Goal: Task Accomplishment & Management: Use online tool/utility

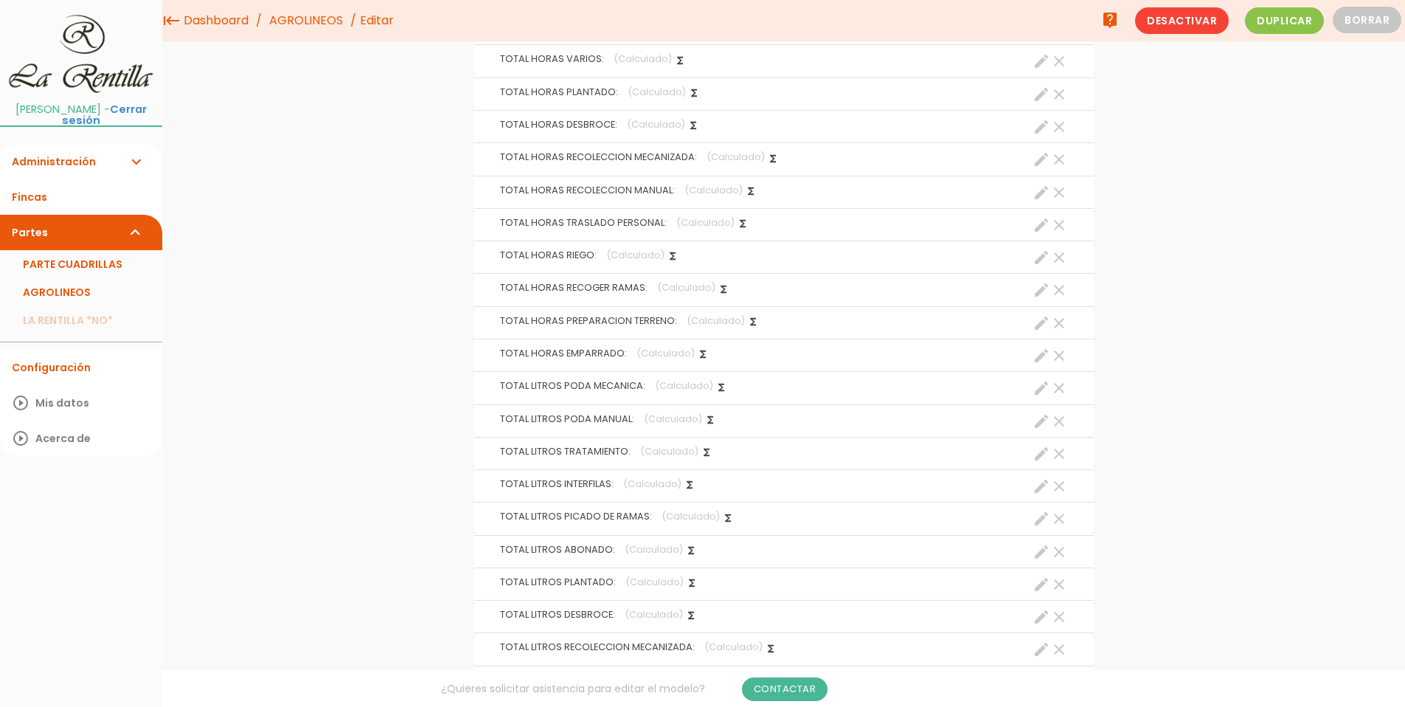
scroll to position [5756, 0]
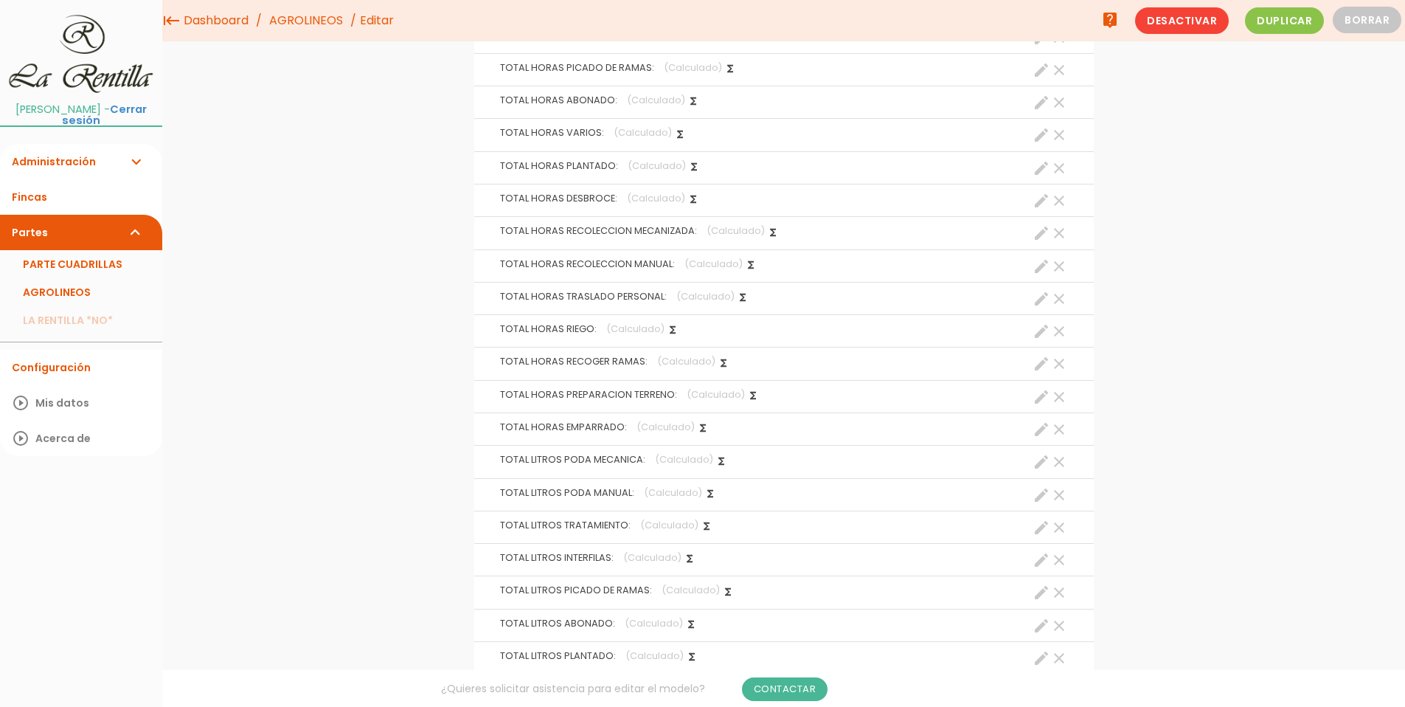
click at [1039, 138] on icon "create" at bounding box center [1042, 135] width 18 height 18
select select "13061"
select select "VARIOS_pos3"
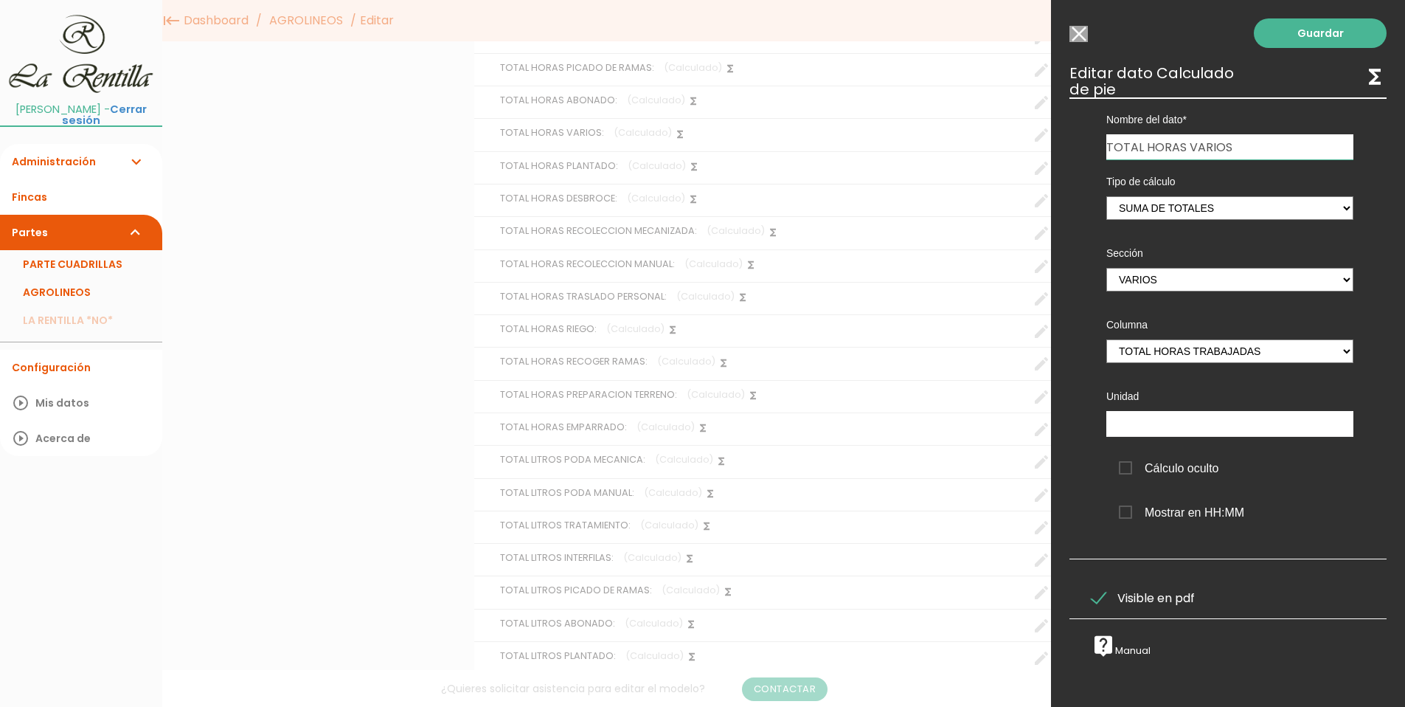
click at [1079, 39] on input "Seleccionar todos los usuarios" at bounding box center [1079, 34] width 18 height 16
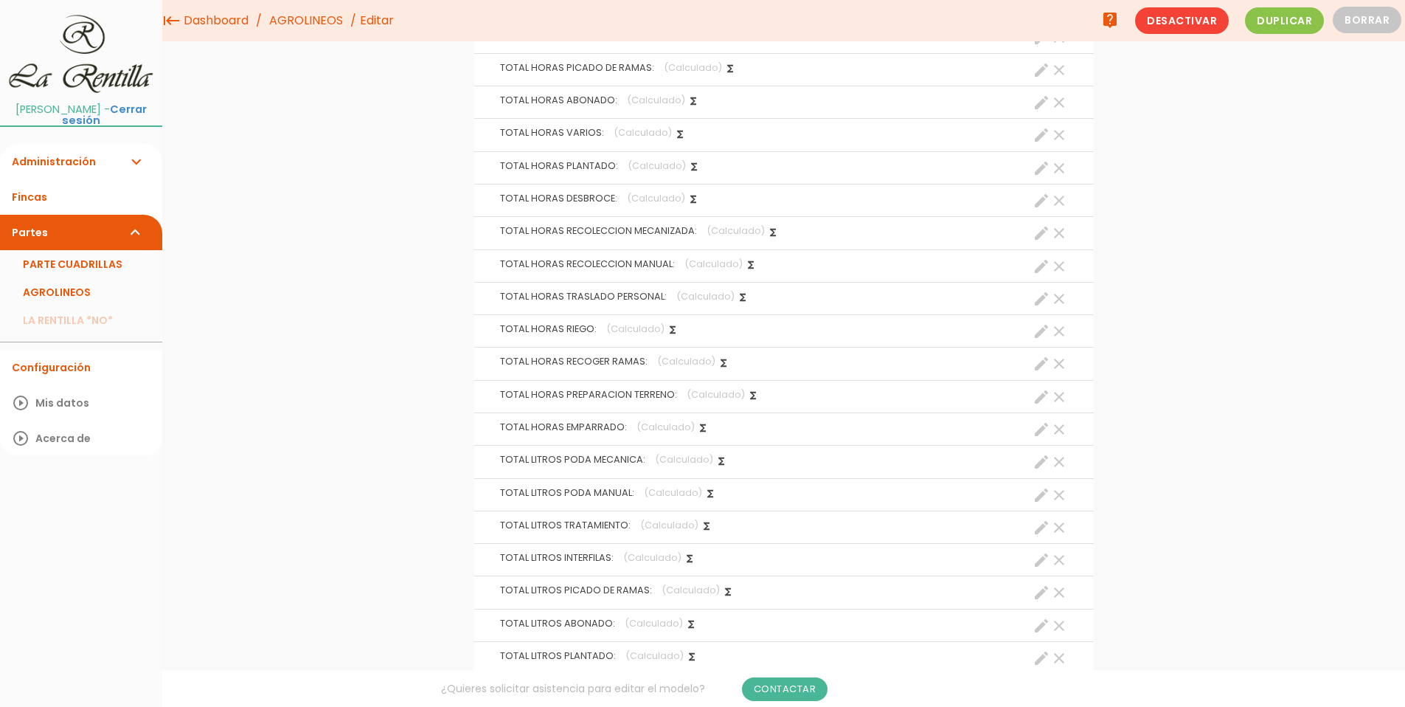
click at [1039, 206] on icon "create" at bounding box center [1042, 201] width 18 height 18
select select "13063"
select select "DESBROCE_pos3"
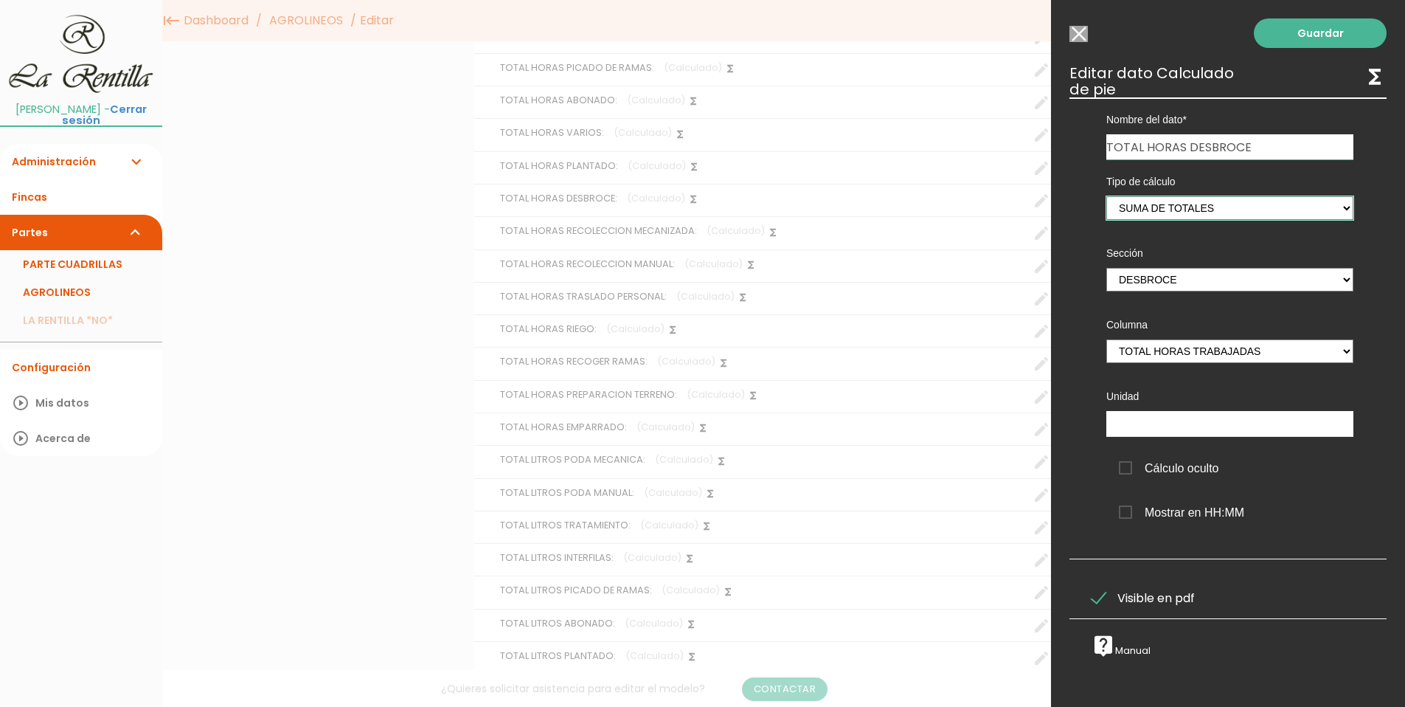
click at [1338, 208] on select "Suma de totales Calculado entre datos" at bounding box center [1230, 208] width 247 height 24
click at [1336, 281] on select "PODA MECANICA PODA MANUAL TRATAMIENTO MANTENIMIENTO MAQUINARIA INTERFILAS PICAD…" at bounding box center [1230, 280] width 247 height 24
click at [1340, 356] on select "Hora inicio Hora fin Total horas trabajadas Litros consumidos gasoil" at bounding box center [1230, 351] width 247 height 24
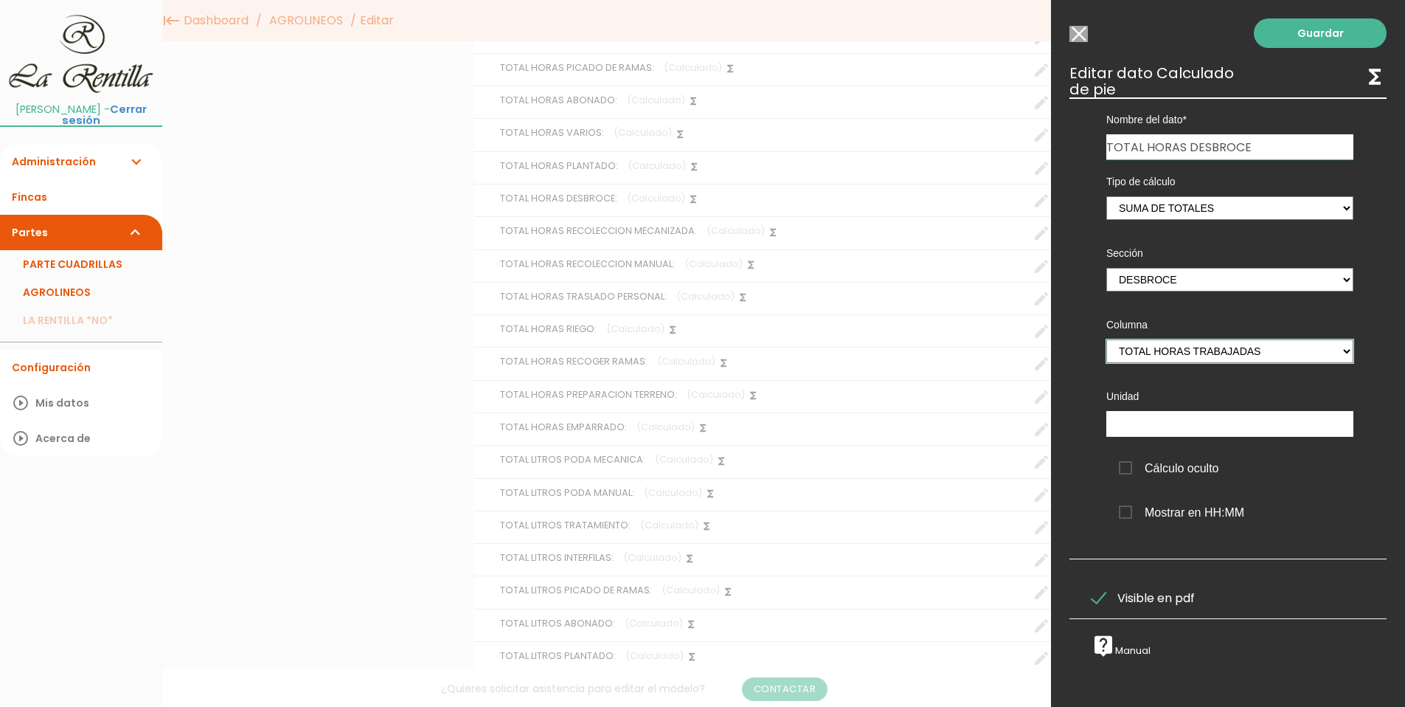
click at [1107, 339] on select "Hora inicio Hora fin Total horas trabajadas Litros consumidos gasoil" at bounding box center [1230, 351] width 247 height 24
click at [664, 469] on div at bounding box center [702, 266] width 1405 height 884
click at [1082, 33] on input "Seleccionar todos los usuarios" at bounding box center [1079, 34] width 18 height 16
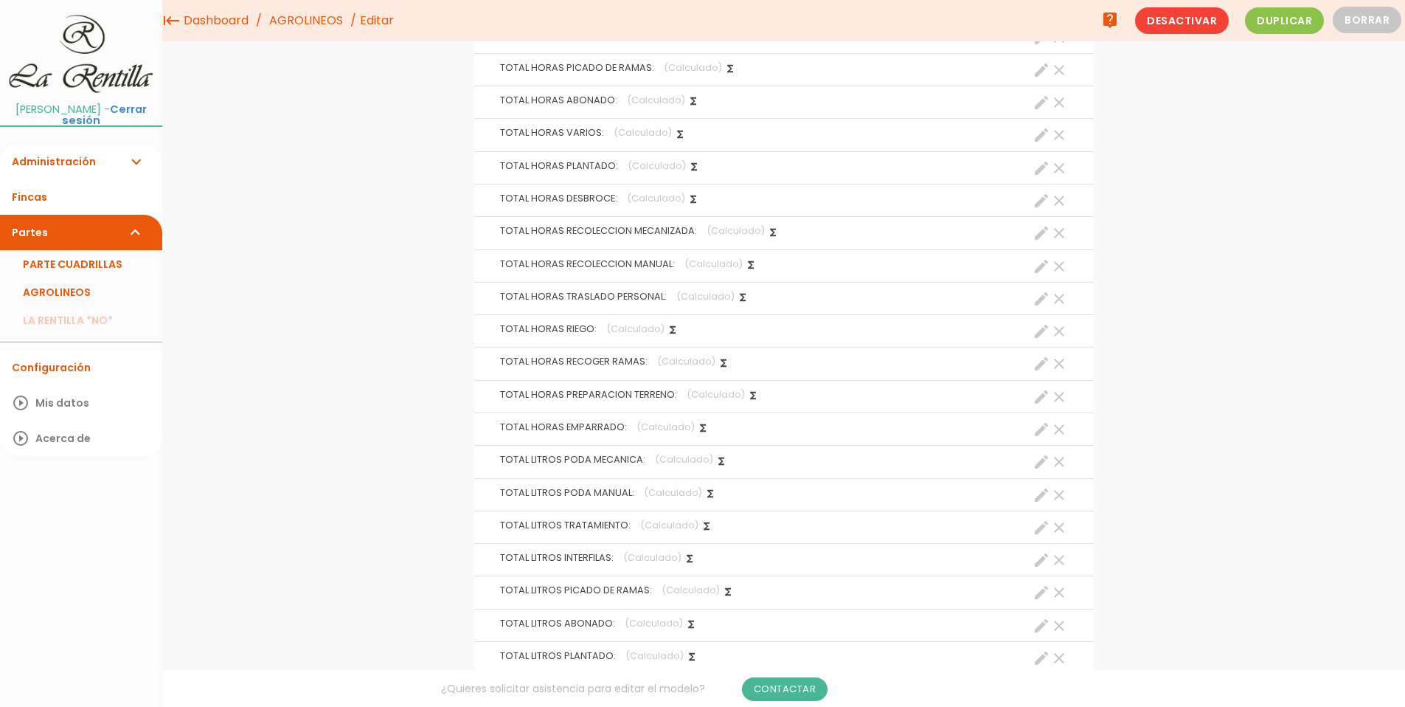
click at [1042, 558] on icon "create" at bounding box center [1042, 560] width 18 height 18
select select "13058"
select select "INTERFILAS_pos4"
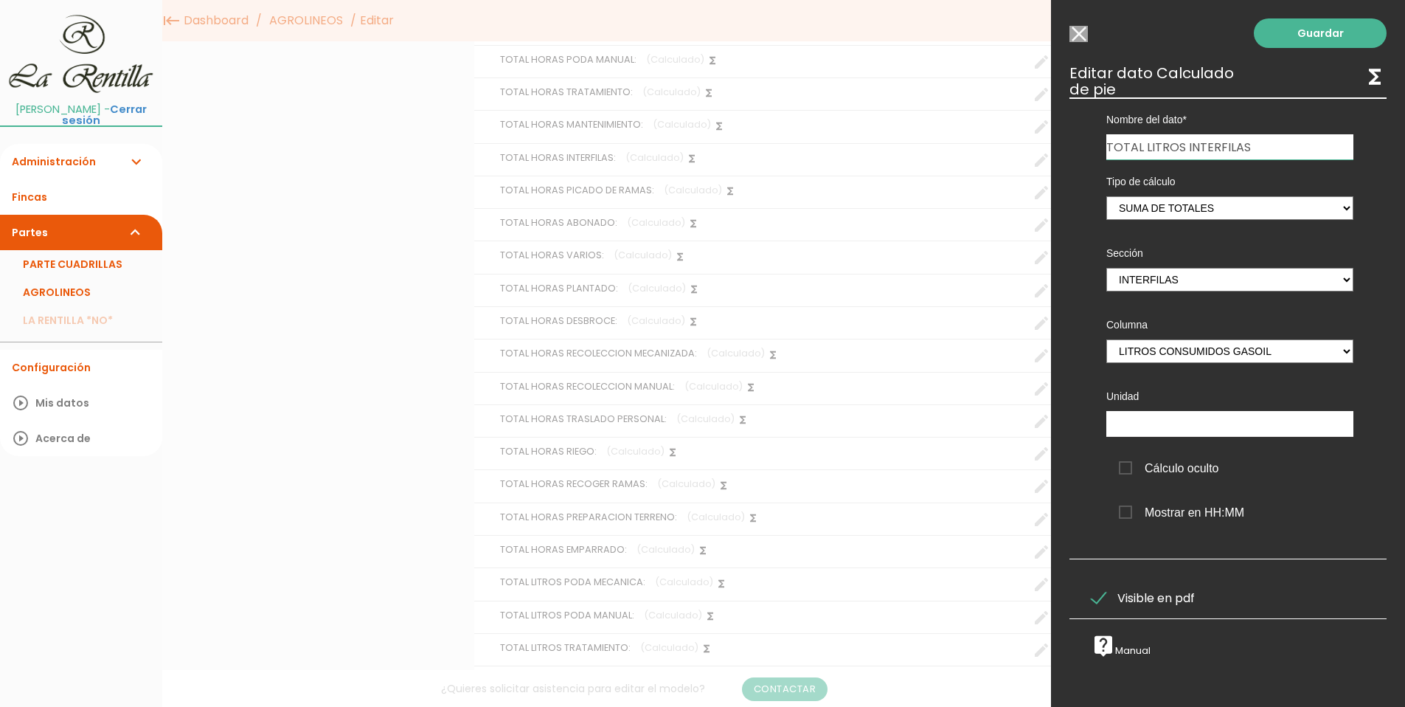
scroll to position [5608, 0]
click at [1076, 33] on input "Seleccionar todos los usuarios" at bounding box center [1079, 34] width 18 height 16
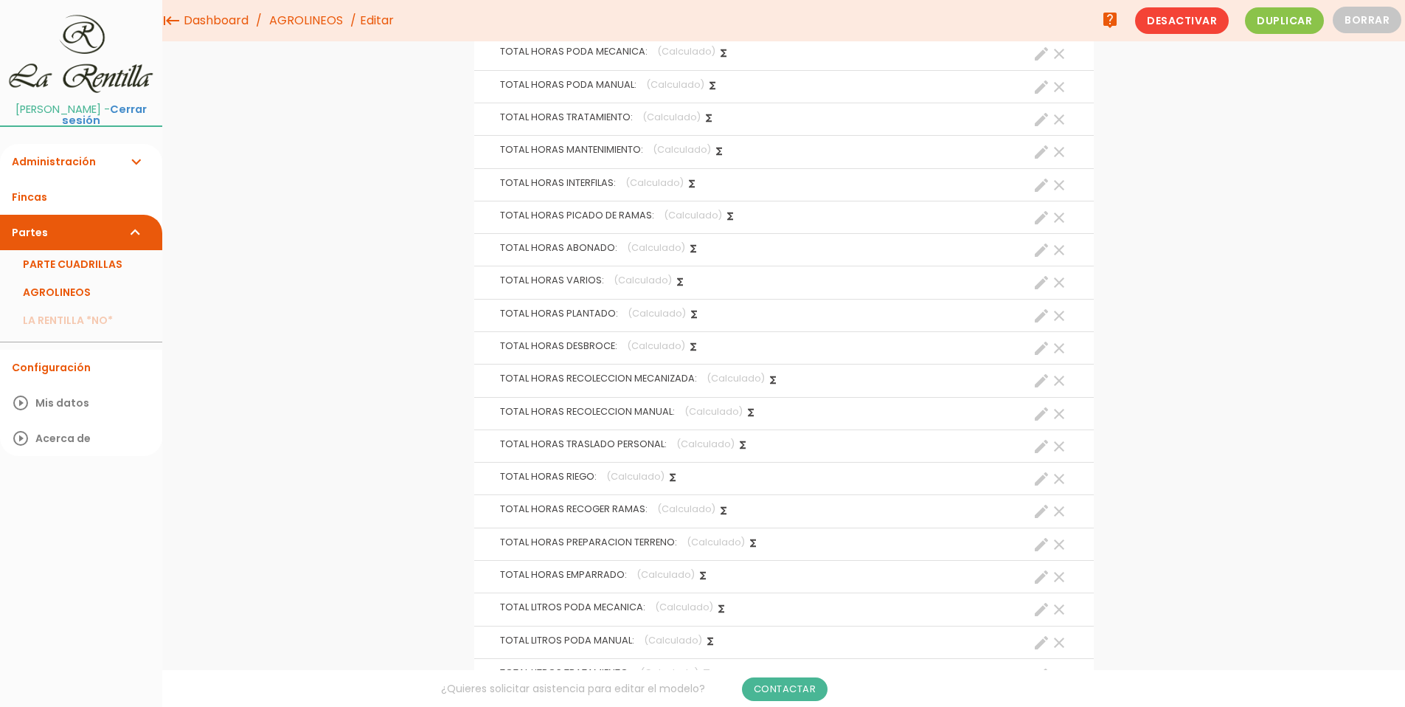
click at [1048, 184] on icon "create" at bounding box center [1042, 185] width 18 height 18
select select "13058"
select select "INTERFILAS_pos3"
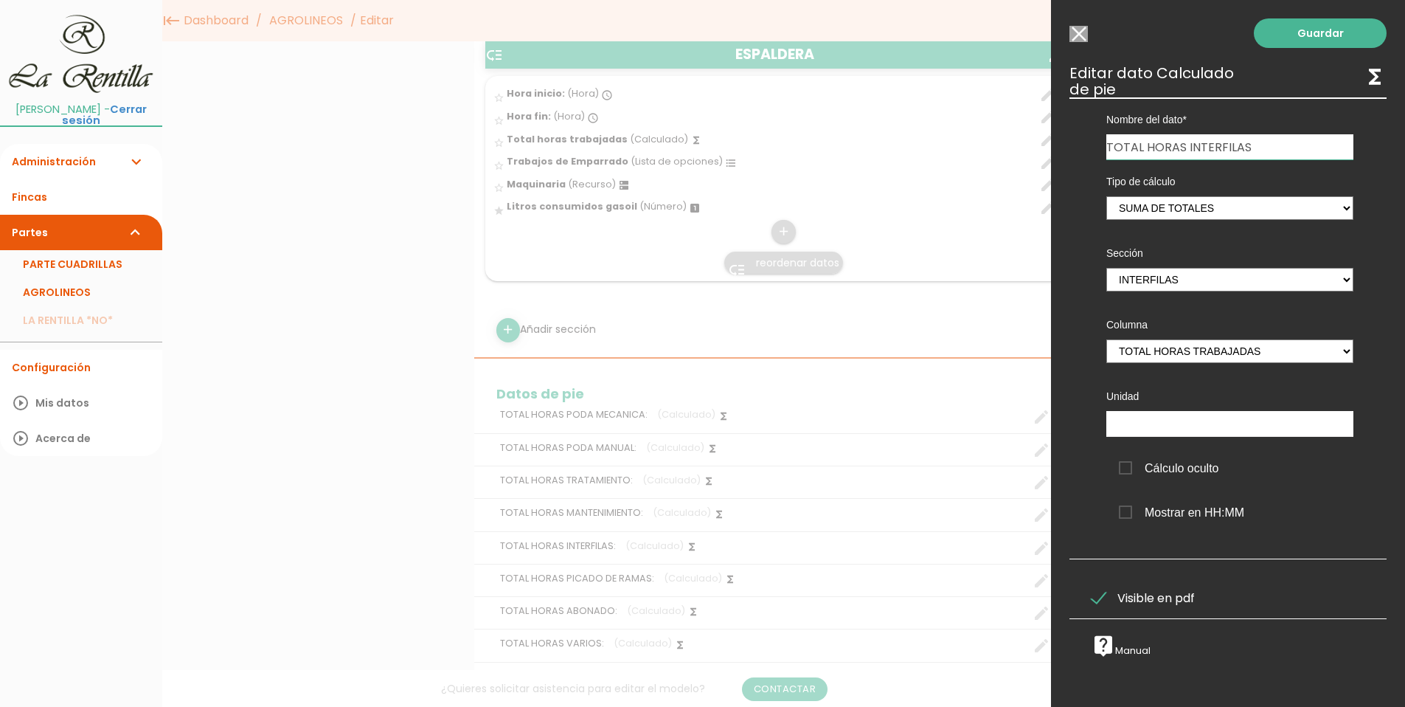
scroll to position [5239, 0]
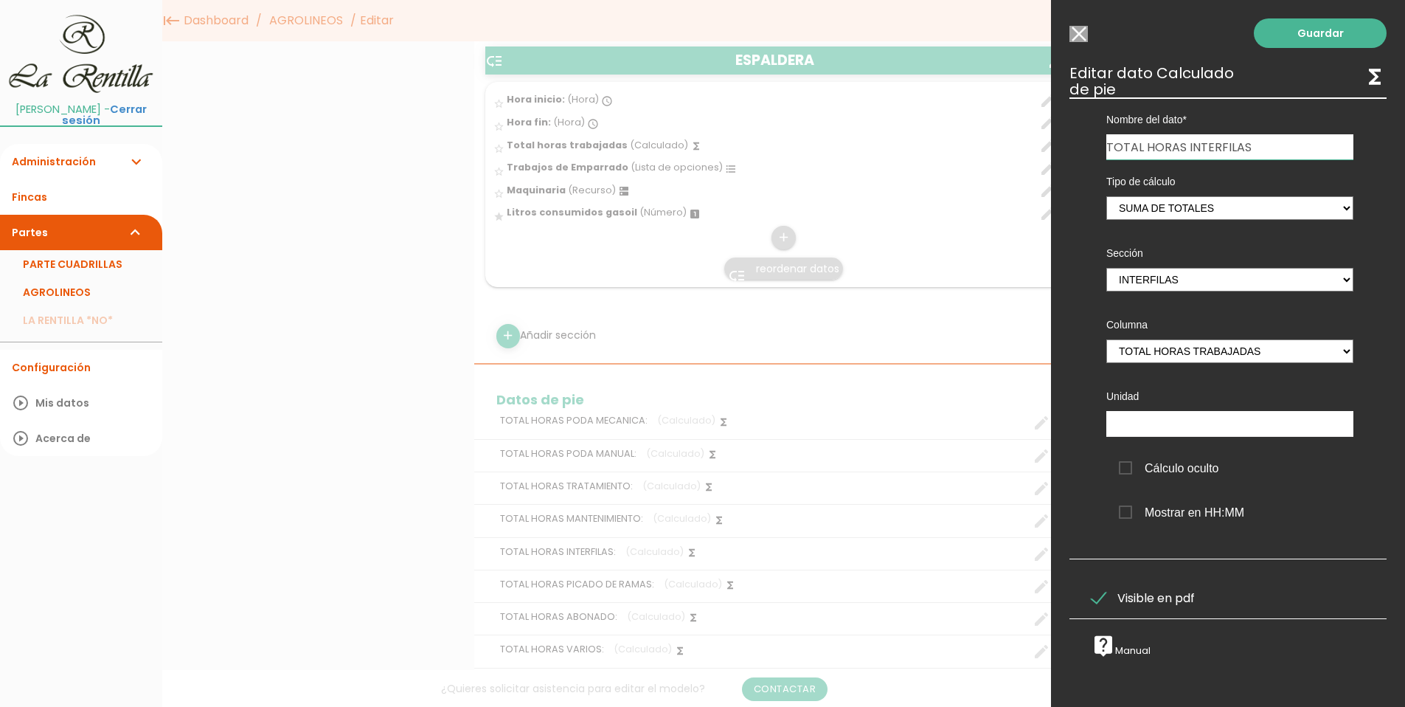
click at [1076, 30] on input "Seleccionar todos los usuarios" at bounding box center [1079, 34] width 18 height 16
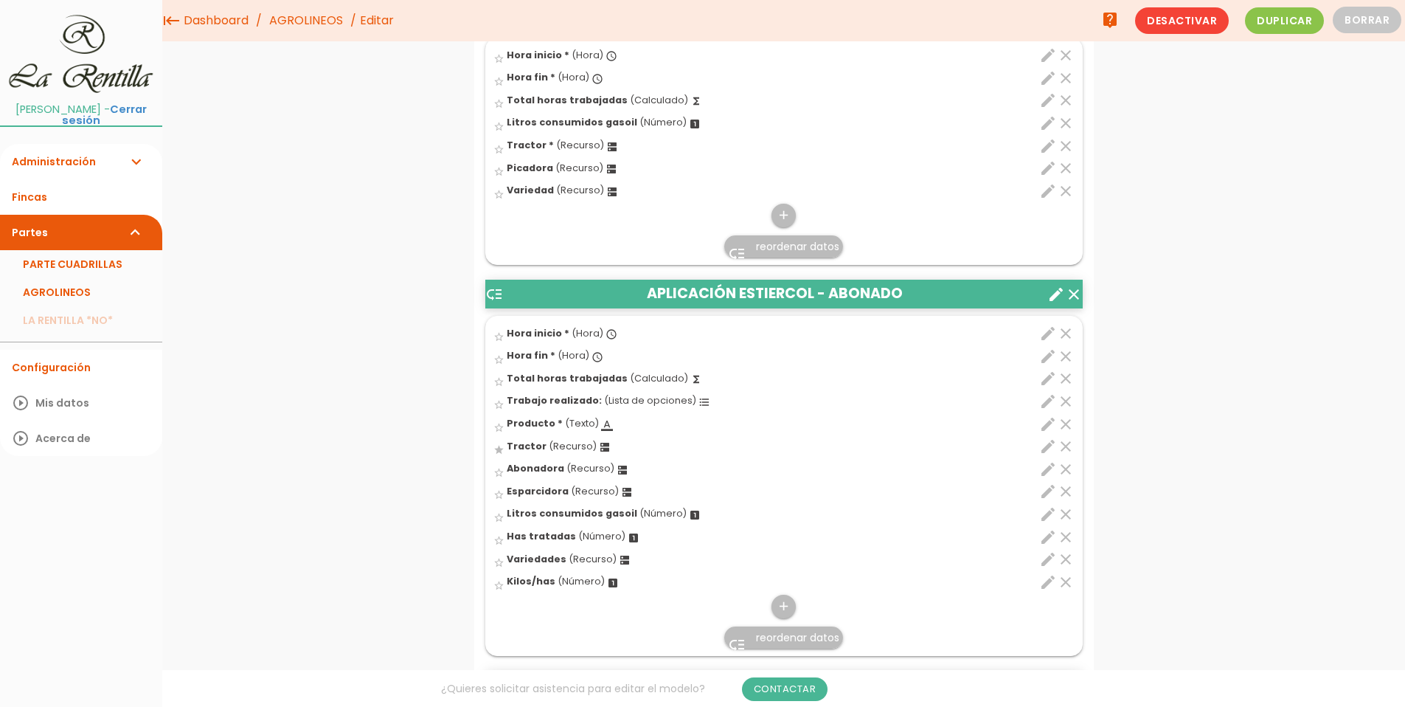
scroll to position [2436, 0]
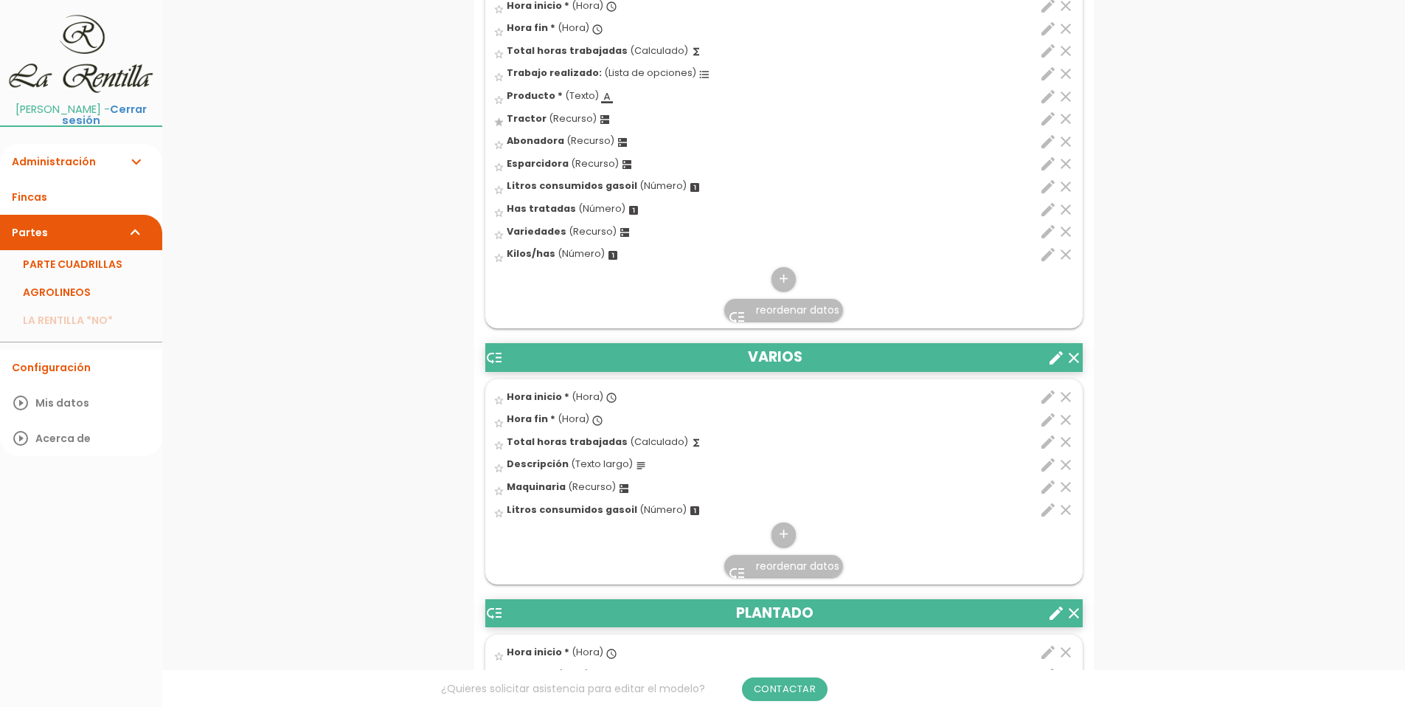
click at [1043, 443] on icon "edit" at bounding box center [1048, 442] width 18 height 18
select select "1"
select select "13061_pos2"
select select "-"
select select "13061_pos1"
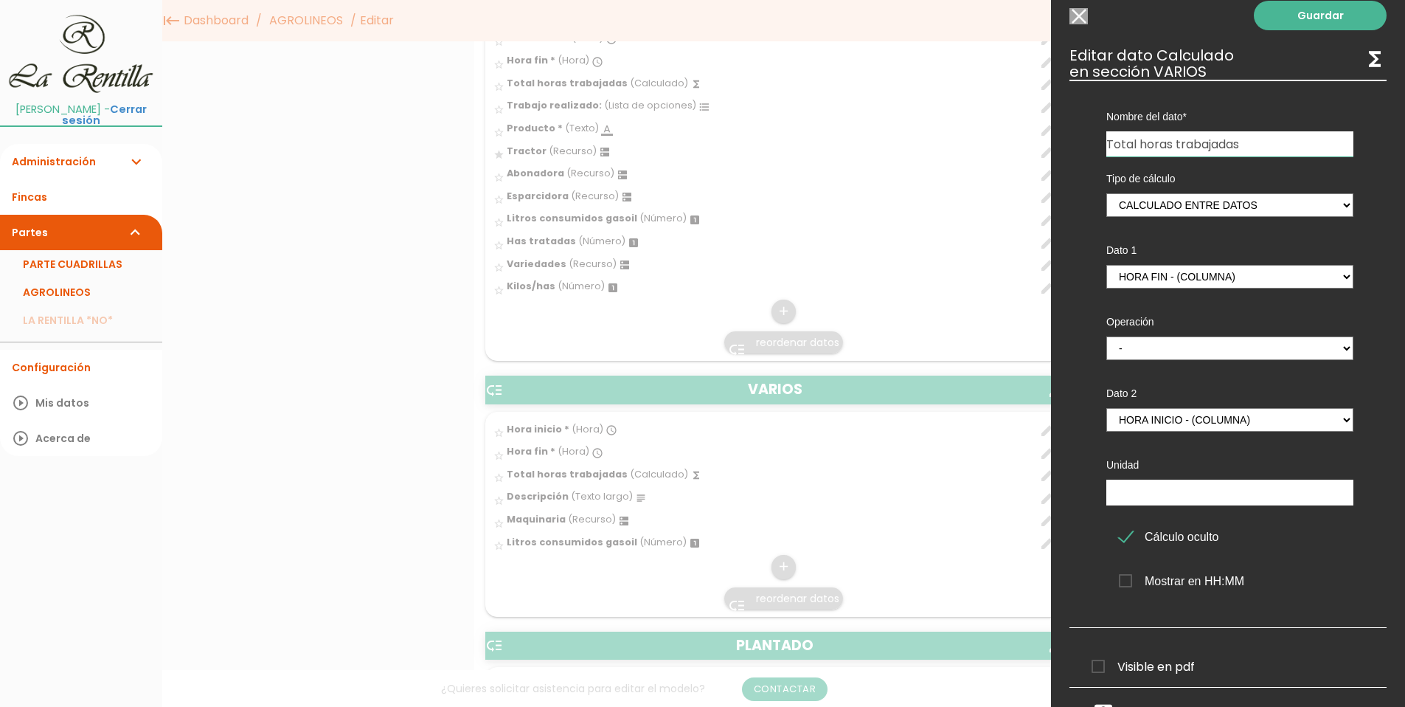
scroll to position [0, 0]
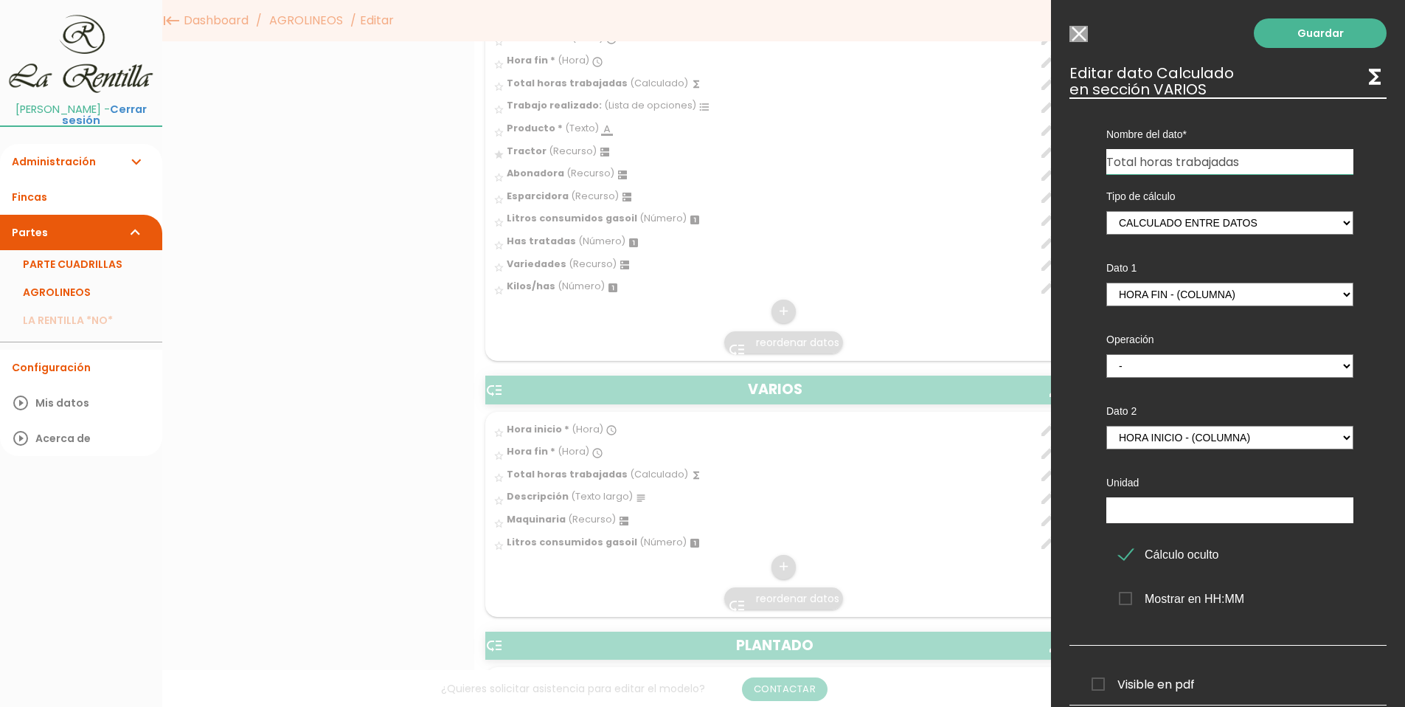
click at [1078, 31] on input "Seleccionar todos los usuarios" at bounding box center [1079, 34] width 18 height 16
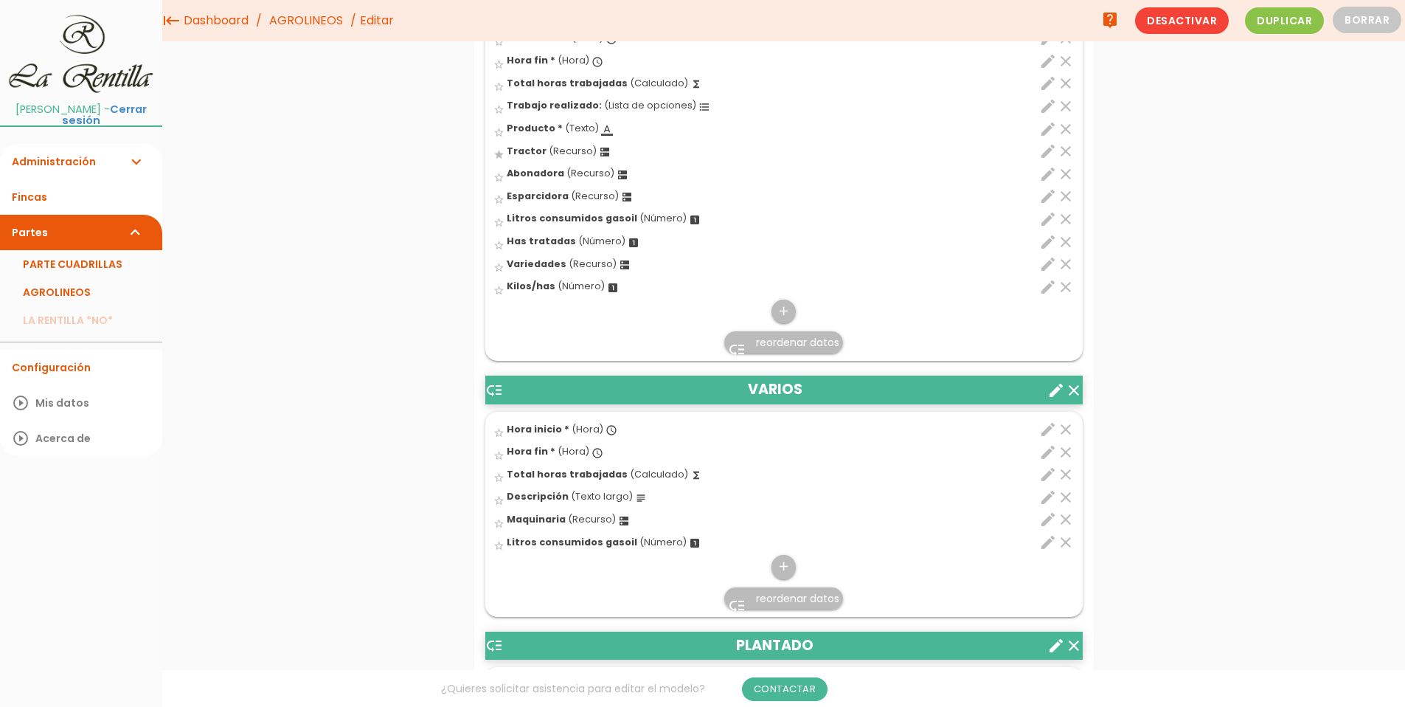
click at [1045, 435] on icon "edit" at bounding box center [1048, 429] width 18 height 18
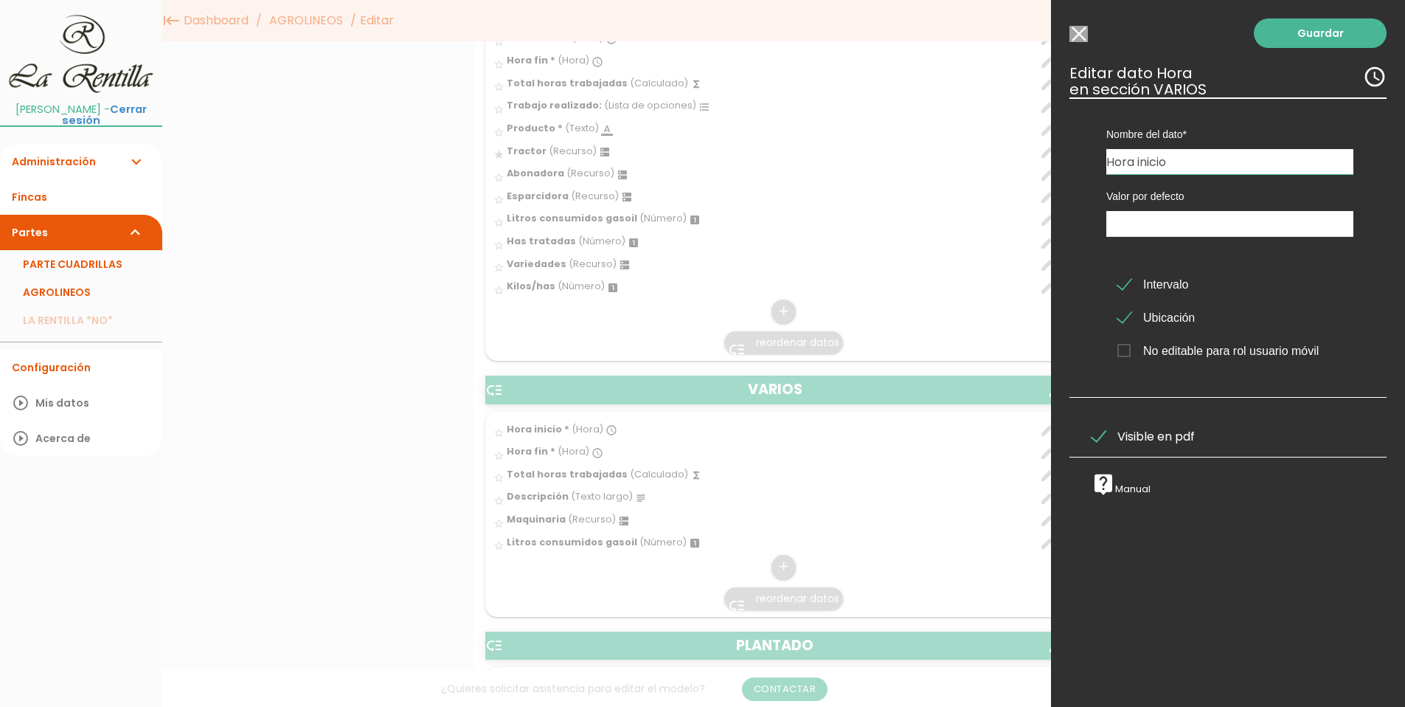
click at [1073, 34] on input "Seleccionar todos los usuarios" at bounding box center [1079, 34] width 18 height 16
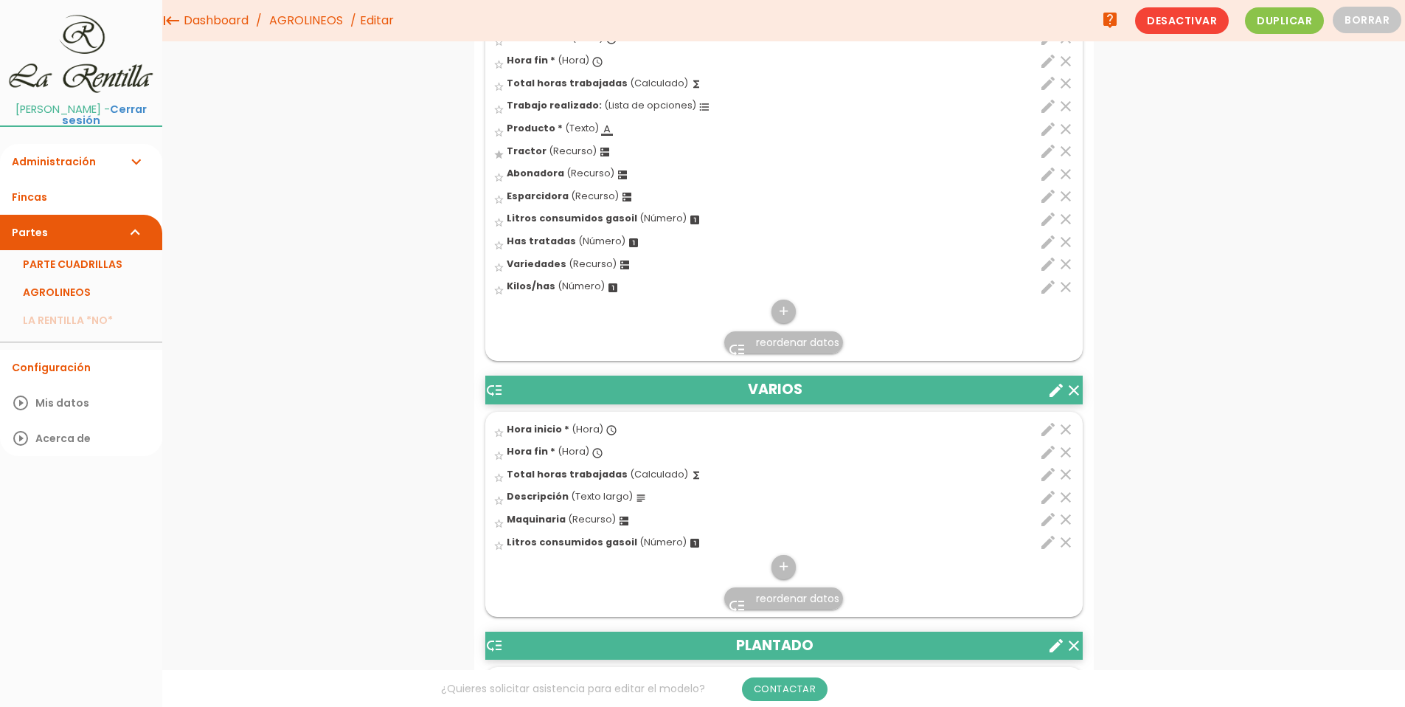
click at [1048, 456] on icon "edit" at bounding box center [1048, 452] width 18 height 18
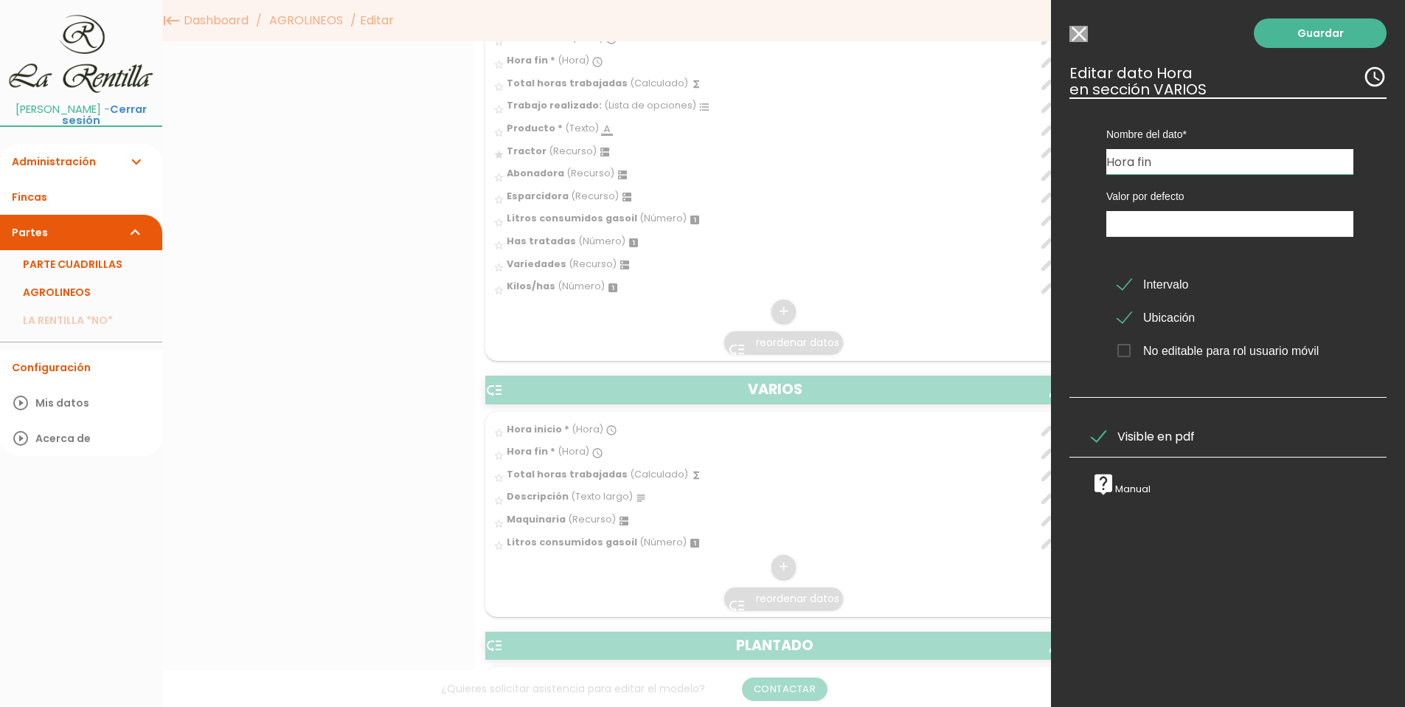
click at [1079, 27] on input "Seleccionar todos los usuarios" at bounding box center [1079, 34] width 18 height 16
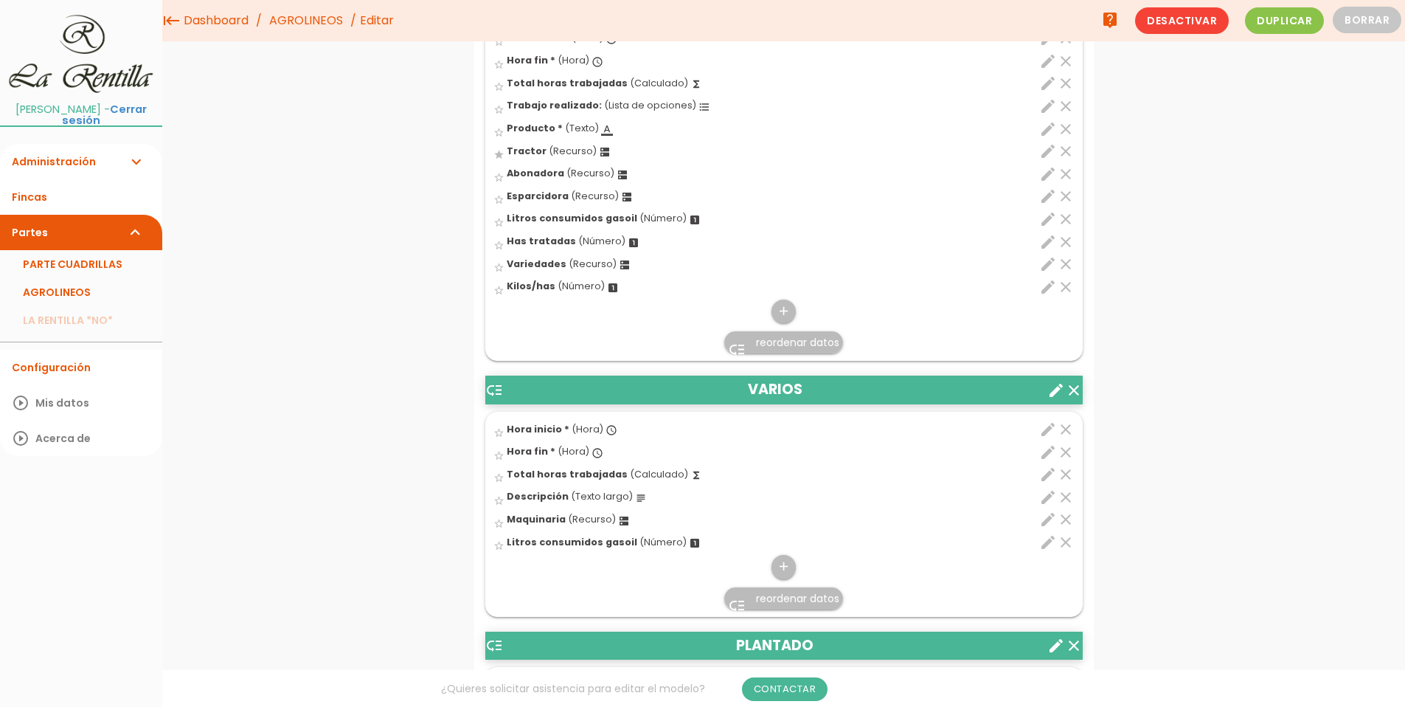
click at [1050, 474] on icon "edit" at bounding box center [1048, 474] width 18 height 18
select select "1"
select select "13061_pos2"
select select "-"
select select "13061_pos1"
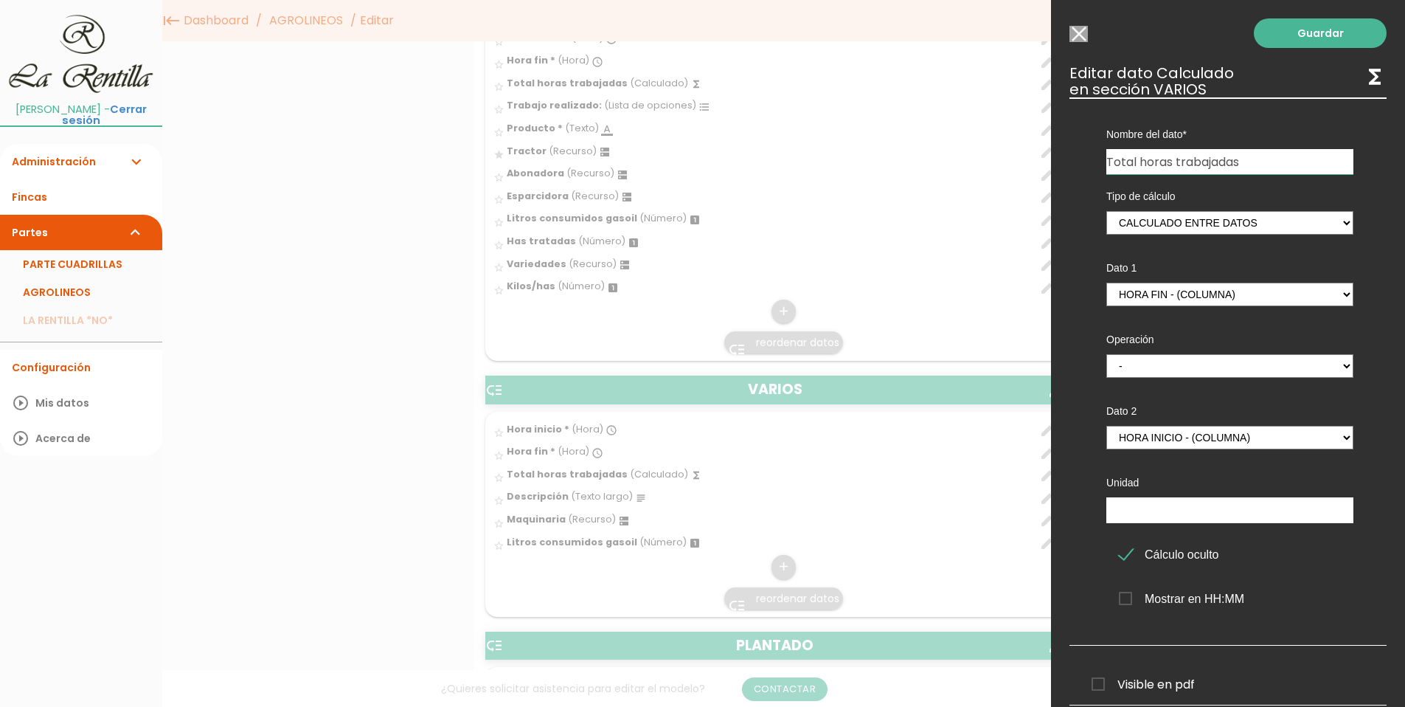
click at [1076, 31] on input "Seleccionar todos los usuarios" at bounding box center [1079, 34] width 18 height 16
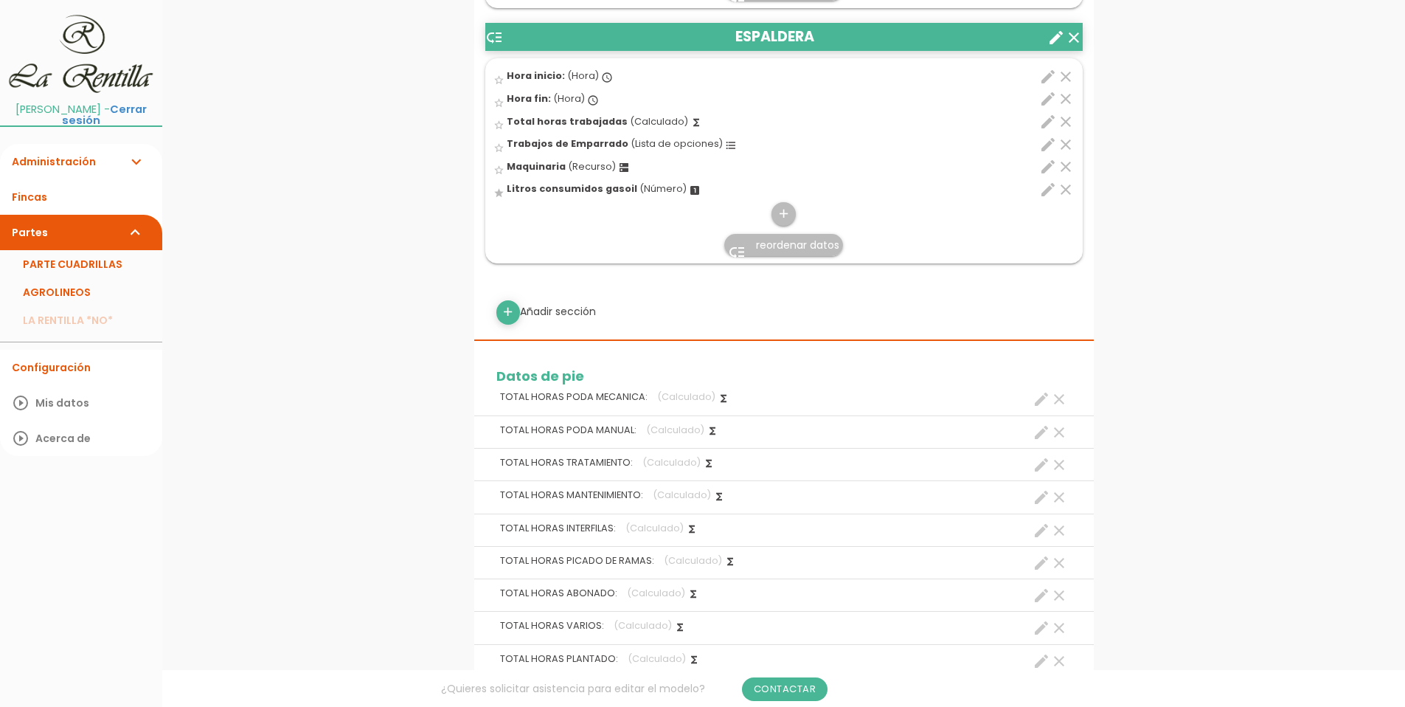
scroll to position [5313, 0]
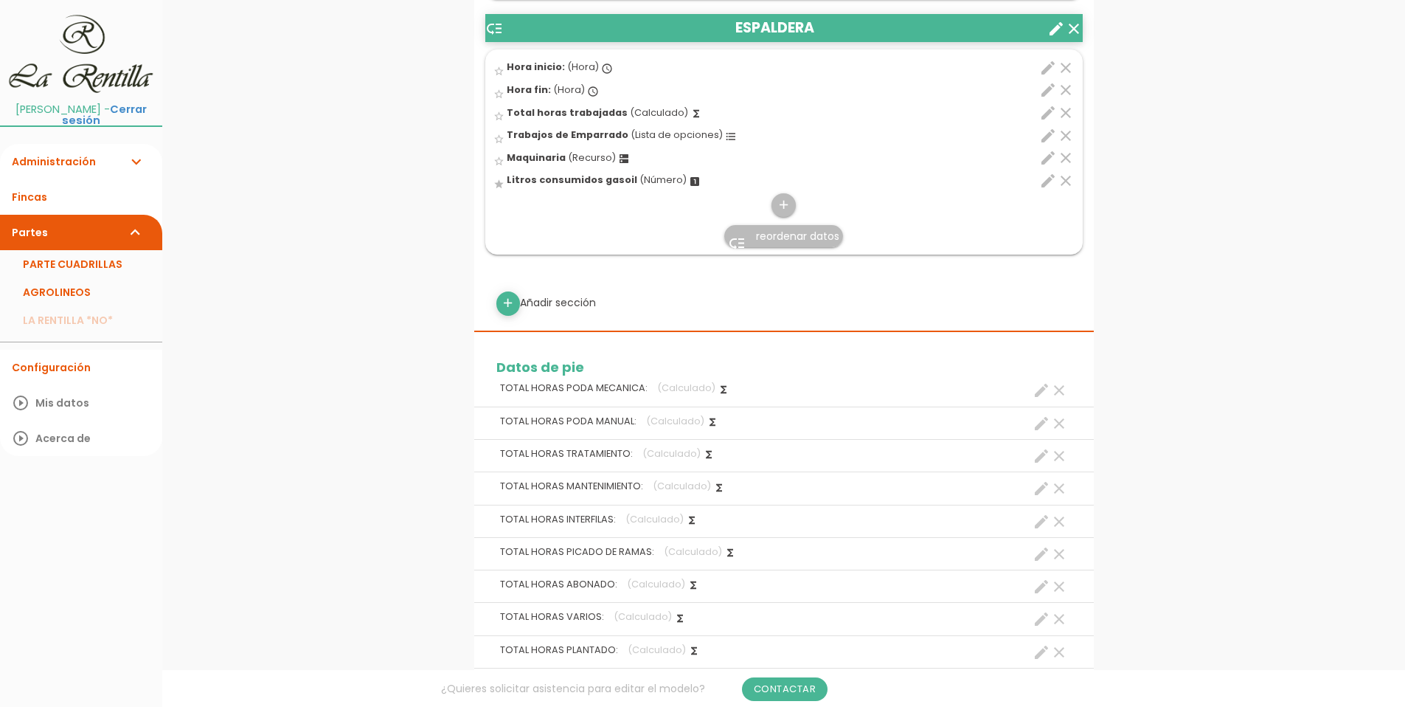
click at [1047, 626] on icon "create" at bounding box center [1042, 619] width 18 height 18
select select "13061"
select select "VARIOS_pos3"
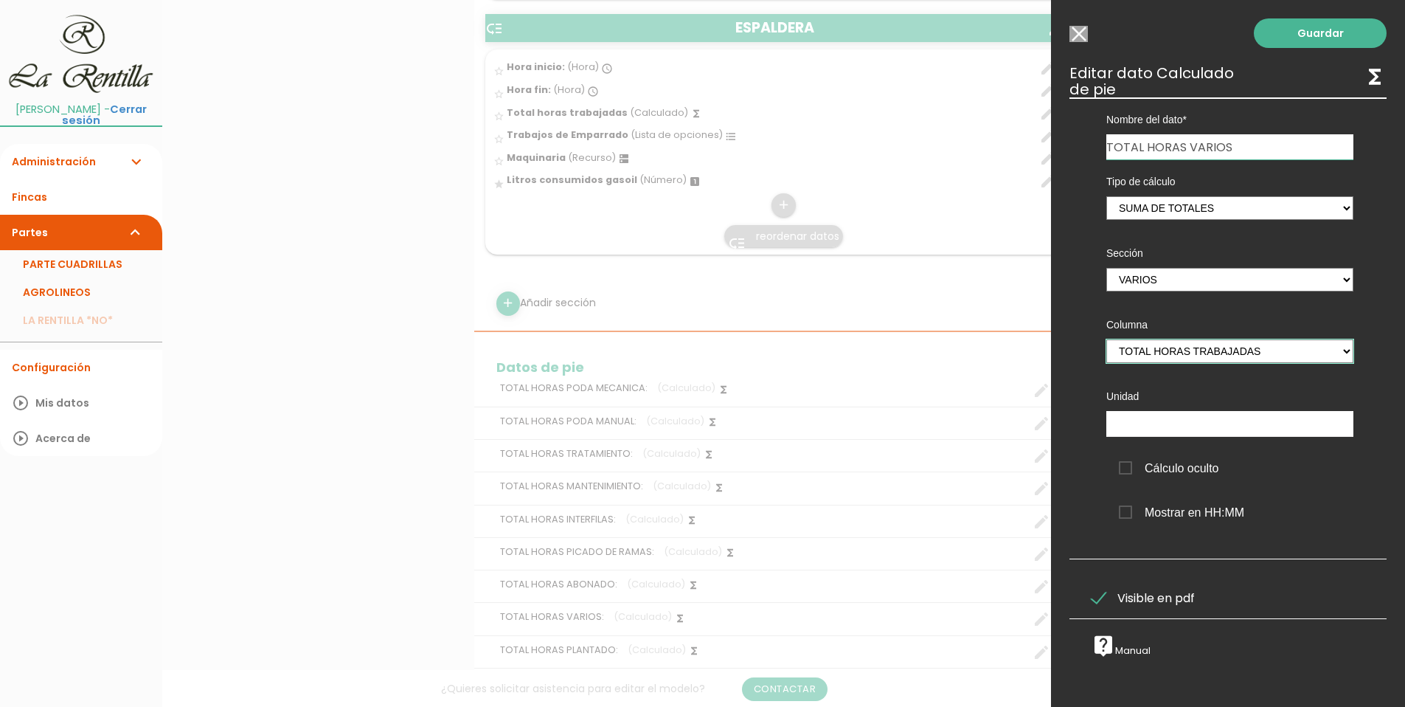
click at [1235, 343] on select "Hora inicio Hora fin Total horas trabajadas Litros consumidos gasoil" at bounding box center [1230, 351] width 247 height 24
click at [1107, 339] on select "Hora inicio Hora fin Total horas trabajadas Litros consumidos gasoil" at bounding box center [1230, 351] width 247 height 24
click at [1074, 35] on input "Seleccionar todos los usuarios" at bounding box center [1079, 34] width 18 height 16
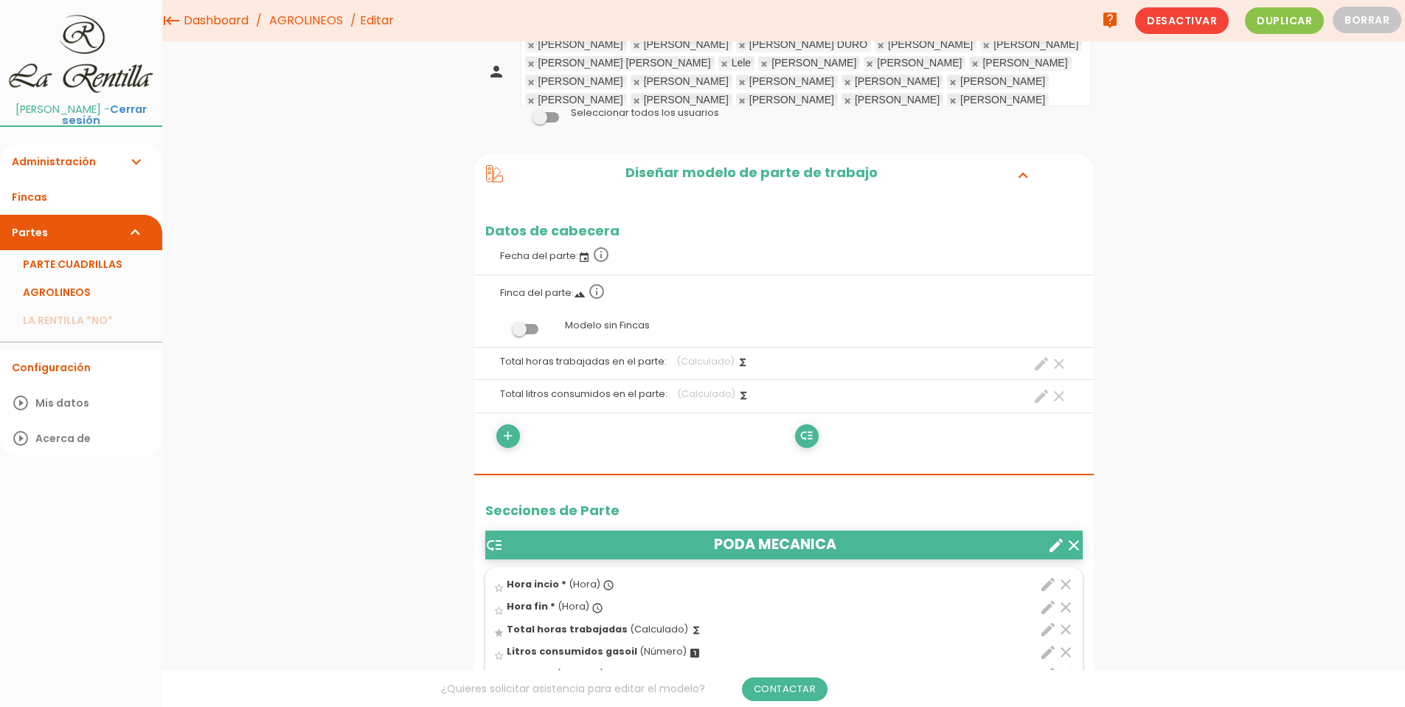
scroll to position [0, 0]
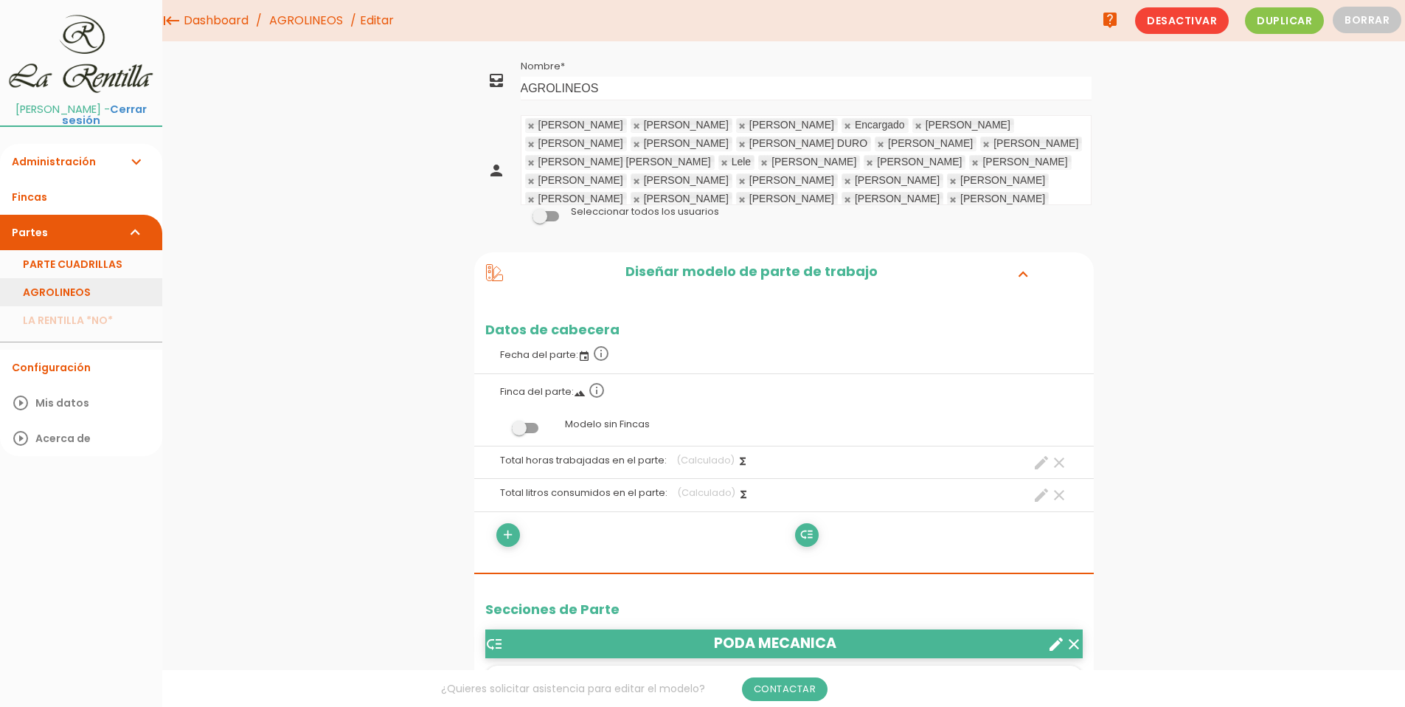
click at [67, 291] on link "AGROLINEOS" at bounding box center [81, 292] width 162 height 28
